Goal: Navigation & Orientation: Go to known website

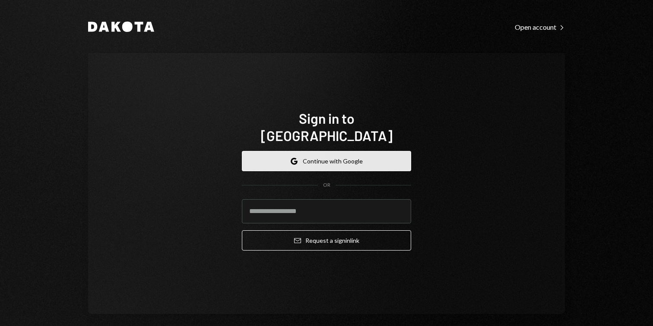
click at [383, 161] on button "Google Continue with Google" at bounding box center [326, 161] width 169 height 20
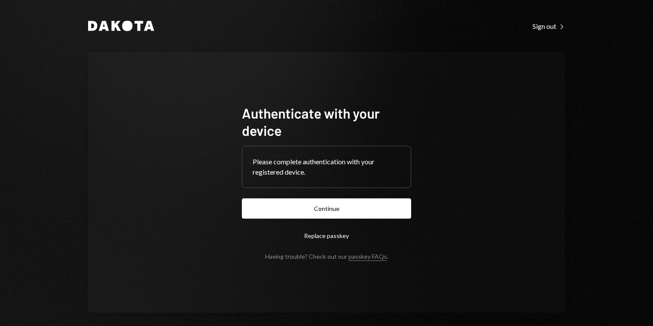
click at [357, 195] on form "Authenticate with your device Please complete authentication with your register…" at bounding box center [326, 182] width 169 height 156
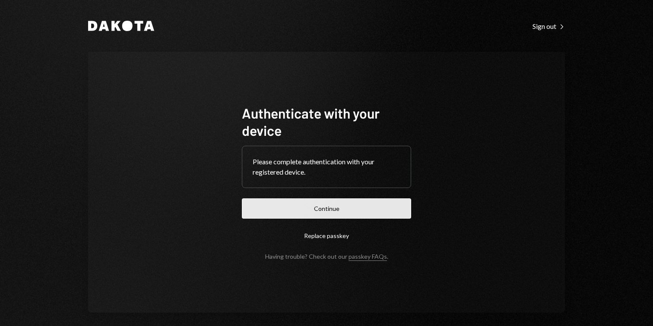
click at [357, 211] on button "Continue" at bounding box center [326, 209] width 169 height 20
